Goal: Transaction & Acquisition: Purchase product/service

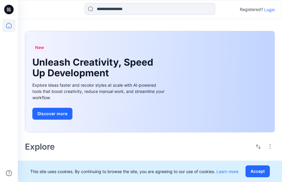
click at [272, 9] on p "Login" at bounding box center [269, 10] width 11 height 6
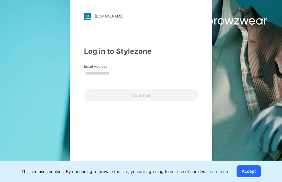
type input "**********"
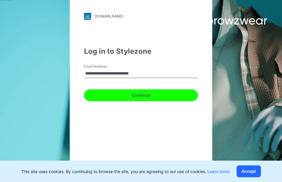
click at [146, 99] on button "Continue" at bounding box center [141, 95] width 114 height 12
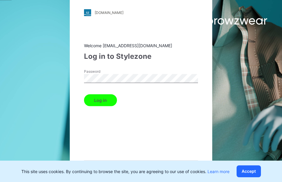
click at [110, 100] on button "Log in" at bounding box center [100, 100] width 33 height 12
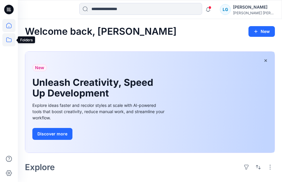
click at [9, 40] on icon at bounding box center [8, 39] width 13 height 13
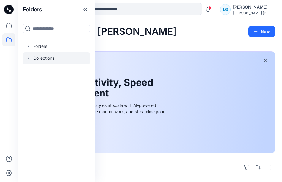
click at [33, 61] on div at bounding box center [57, 58] width 68 height 12
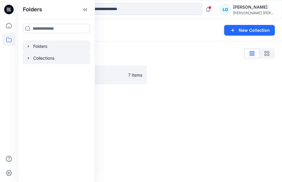
click at [28, 45] on icon "button" at bounding box center [28, 46] width 1 height 2
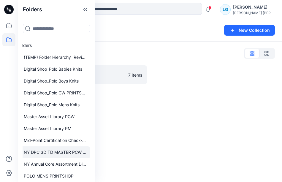
scroll to position [0, 17]
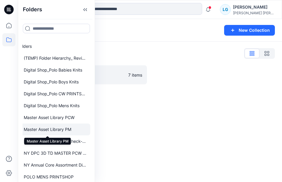
click at [69, 131] on div at bounding box center [48, 129] width 83 height 12
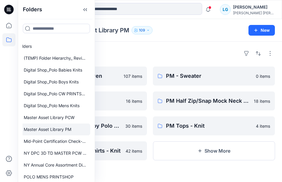
click at [118, 176] on div "Folders PM Sport Shirts - Woven 107 items PM Jackets - Knit 16 items PM Cut and…" at bounding box center [150, 112] width 264 height 140
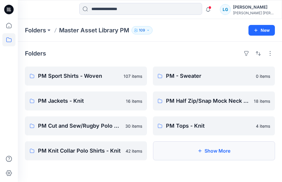
click at [173, 154] on button "Show More" at bounding box center [214, 150] width 122 height 19
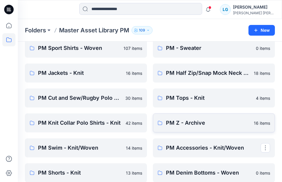
scroll to position [25, 0]
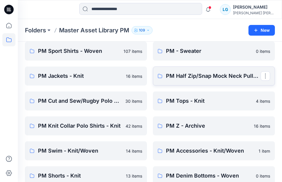
click at [193, 83] on link "PM Half Zip/Snap Mock Neck Pullovers - Knit" at bounding box center [214, 75] width 122 height 19
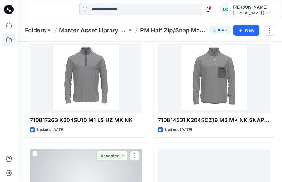
scroll to position [515, 0]
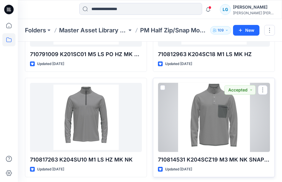
click at [225, 131] on div at bounding box center [214, 117] width 112 height 69
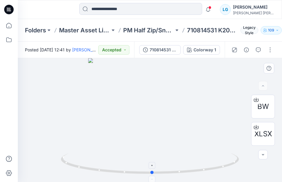
drag, startPoint x: 149, startPoint y: 173, endPoint x: 152, endPoint y: 169, distance: 5.3
click at [152, 169] on icon at bounding box center [150, 164] width 179 height 22
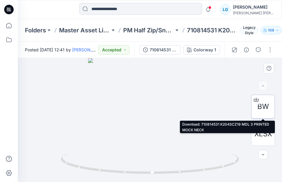
click at [264, 103] on span "BW" at bounding box center [263, 106] width 12 height 11
